Goal: Find specific page/section: Find specific page/section

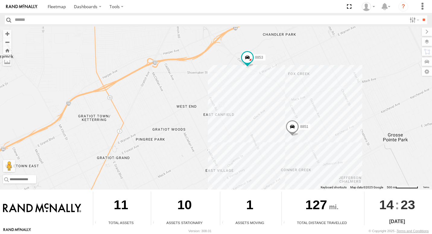
drag, startPoint x: 380, startPoint y: 135, endPoint x: 259, endPoint y: 98, distance: 127.1
click at [259, 98] on div "9 8853 8851" at bounding box center [216, 108] width 432 height 163
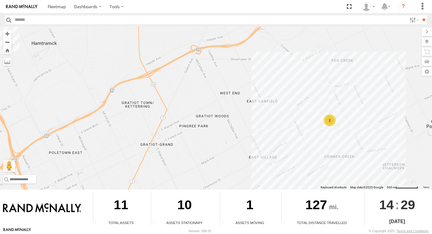
drag, startPoint x: 361, startPoint y: 126, endPoint x: 278, endPoint y: 72, distance: 99.0
click at [278, 72] on div "9 2" at bounding box center [216, 108] width 432 height 163
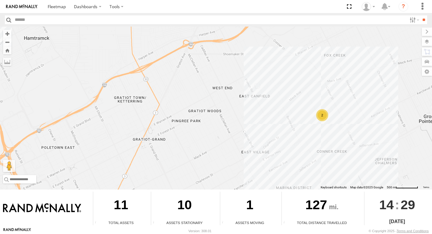
click at [322, 117] on div "2" at bounding box center [322, 115] width 12 height 12
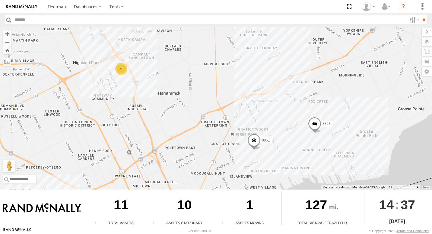
click at [123, 72] on div "9" at bounding box center [121, 69] width 12 height 12
click at [122, 70] on div "9" at bounding box center [122, 68] width 12 height 12
click at [120, 69] on div "8" at bounding box center [120, 69] width 12 height 12
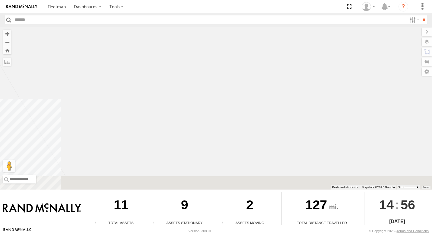
drag, startPoint x: 306, startPoint y: 88, endPoint x: 168, endPoint y: -22, distance: 176.6
click at [168, 0] on html "Dashboards" at bounding box center [216, 117] width 432 height 234
drag, startPoint x: 262, startPoint y: 71, endPoint x: 160, endPoint y: 44, distance: 105.8
click at [215, 45] on div "8853 8851 8844 8845 8846 8852 8850 8847 8849" at bounding box center [216, 108] width 432 height 163
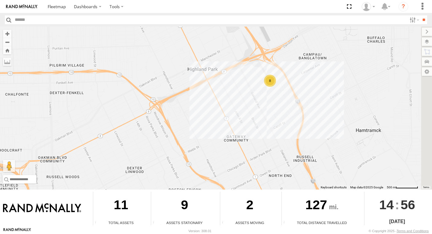
drag, startPoint x: 274, startPoint y: 164, endPoint x: -1, endPoint y: -22, distance: 332.4
click at [0, 0] on html "Dashboards" at bounding box center [216, 117] width 432 height 234
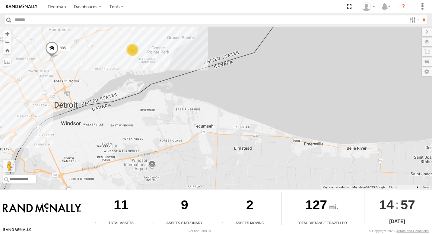
click at [133, 51] on div "2" at bounding box center [133, 50] width 12 height 12
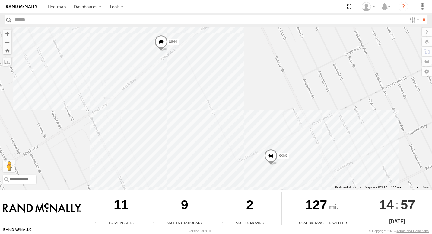
drag, startPoint x: 193, startPoint y: 72, endPoint x: 120, endPoint y: 84, distance: 74.6
click at [187, 74] on div "8851 8853 8844" at bounding box center [216, 108] width 432 height 163
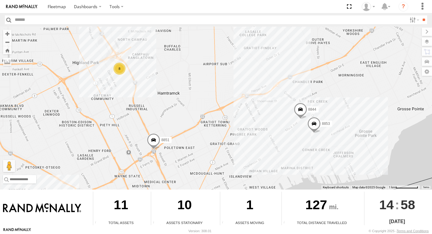
click at [344, 187] on button "Keyboard shortcuts" at bounding box center [336, 187] width 26 height 4
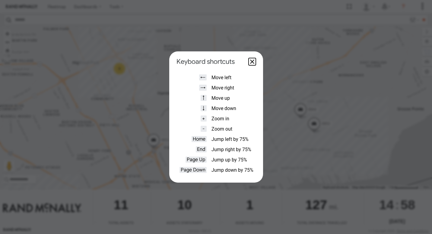
click at [249, 62] on button "Close dialog" at bounding box center [252, 61] width 7 height 7
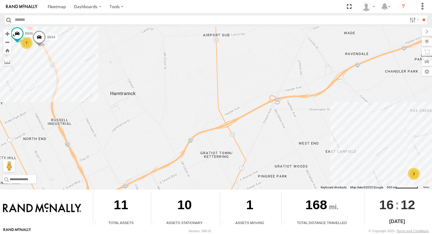
click at [410, 175] on div "2" at bounding box center [414, 174] width 12 height 12
